Goal: Task Accomplishment & Management: Complete application form

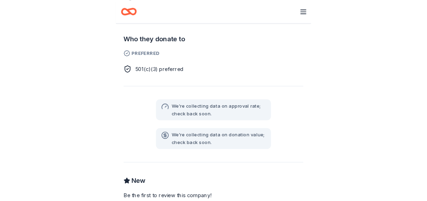
scroll to position [279, 0]
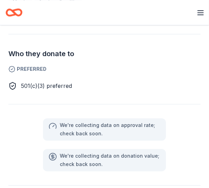
click at [172, 179] on div "Frank Pepe Pizzeria Napoletana New Share Donating in CT; DC; FL (Delray Beach, …" at bounding box center [104, 132] width 209 height 578
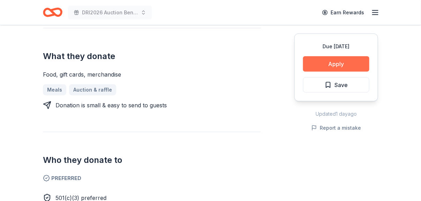
click at [209, 65] on button "Apply" at bounding box center [336, 63] width 66 height 15
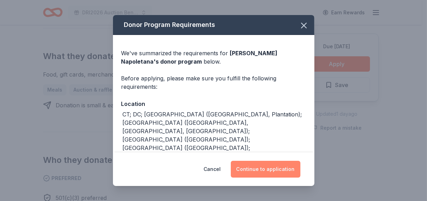
click at [209, 167] on button "Continue to application" at bounding box center [266, 169] width 70 height 17
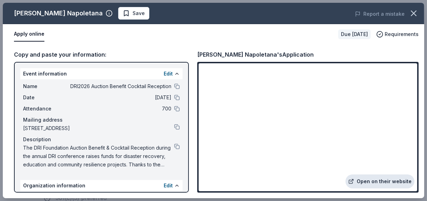
click at [209, 180] on link "Open on their website" at bounding box center [379, 181] width 69 height 14
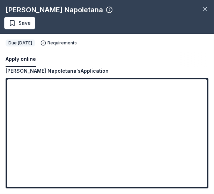
click at [23, 60] on button "Apply online" at bounding box center [21, 59] width 30 height 15
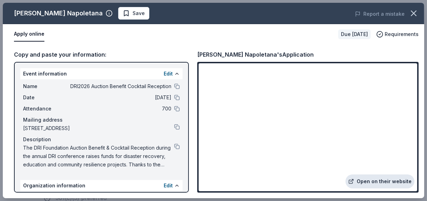
click at [209, 180] on link "Open on their website" at bounding box center [379, 181] width 69 height 14
click at [198, 53] on div "Frank Pepe Pizzeria Napoletana's Application" at bounding box center [255, 54] width 116 height 9
drag, startPoint x: 195, startPoint y: 55, endPoint x: 269, endPoint y: 57, distance: 73.4
click at [209, 57] on div "Copy and paste your information: Event information Edit Name DRI2026 Auction Be…" at bounding box center [213, 121] width 421 height 154
drag, startPoint x: 198, startPoint y: 53, endPoint x: 260, endPoint y: 57, distance: 62.3
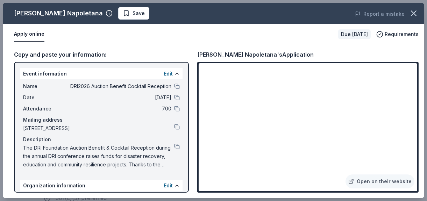
click at [209, 57] on div "Frank Pepe Pizzeria Napoletana's Application" at bounding box center [255, 54] width 116 height 9
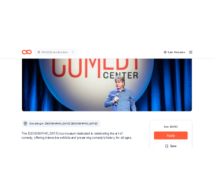
scroll to position [105, 0]
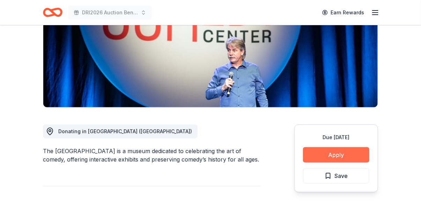
click at [209, 154] on button "Apply" at bounding box center [336, 154] width 66 height 15
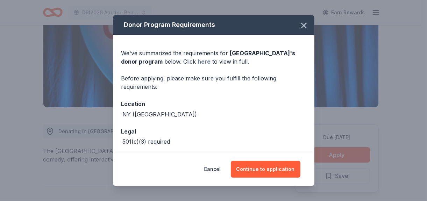
click at [201, 61] on link "here" at bounding box center [204, 61] width 13 height 8
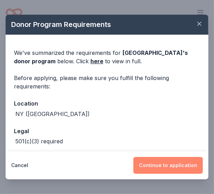
click at [169, 166] on button "Continue to application" at bounding box center [168, 165] width 70 height 17
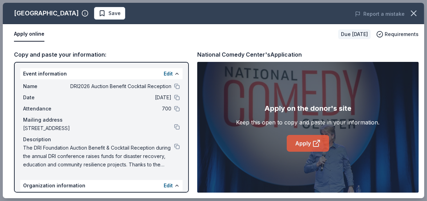
click at [209, 143] on link "Apply" at bounding box center [307, 143] width 42 height 17
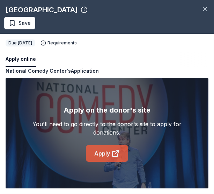
click at [98, 151] on link "Apply" at bounding box center [107, 153] width 42 height 17
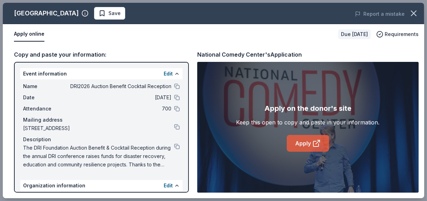
click at [209, 147] on icon at bounding box center [316, 143] width 8 height 8
click at [12, 34] on div "Apply online Due in 131 days Requirements" at bounding box center [213, 34] width 421 height 20
click at [17, 34] on button "Apply online" at bounding box center [29, 34] width 30 height 15
click at [36, 37] on button "Apply online" at bounding box center [29, 34] width 30 height 15
click at [36, 43] on div "Apply online Due in 131 days Requirements" at bounding box center [213, 34] width 421 height 20
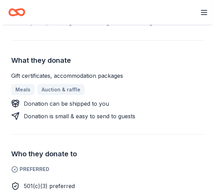
scroll to position [174, 0]
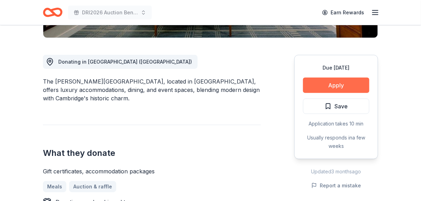
click at [209, 85] on button "Apply" at bounding box center [336, 85] width 66 height 15
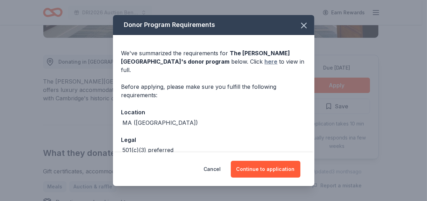
click at [209, 61] on link "here" at bounding box center [270, 61] width 13 height 8
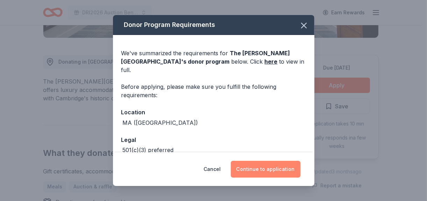
click at [209, 168] on button "Continue to application" at bounding box center [266, 169] width 70 height 17
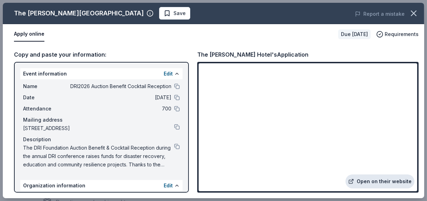
click at [209, 183] on link "Open on their website" at bounding box center [379, 181] width 69 height 14
